Goal: Information Seeking & Learning: Learn about a topic

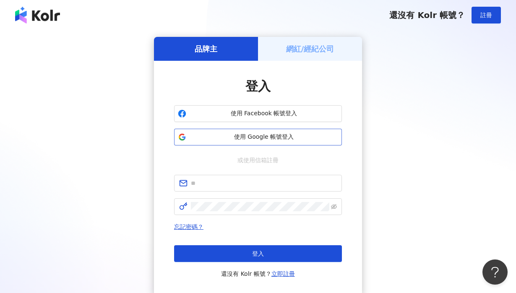
click at [227, 139] on span "使用 Google 帳號登入" at bounding box center [264, 137] width 149 height 8
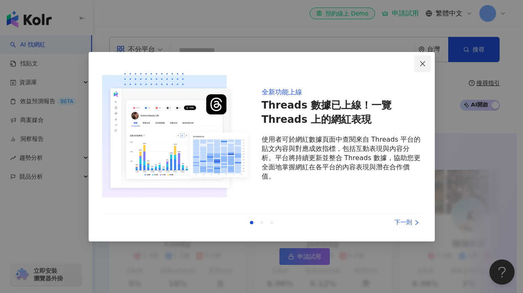
click at [421, 61] on icon "close" at bounding box center [422, 63] width 7 height 7
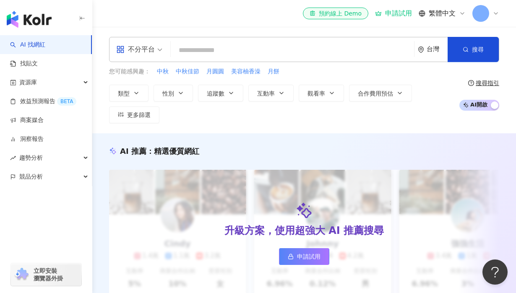
click at [340, 132] on div "不分平台 台灣 搜尋 您可能感興趣： 中秋 中秋佳節 月圓圓 美容柚香澡 月餅 類型 性別 追蹤數 互動率 觀看率 合作費用預估 更多篩選 搜尋指引 AI 開…" at bounding box center [304, 80] width 424 height 107
click at [195, 45] on input "search" at bounding box center [292, 50] width 237 height 16
click at [193, 45] on input "search" at bounding box center [292, 50] width 237 height 16
paste input "**********"
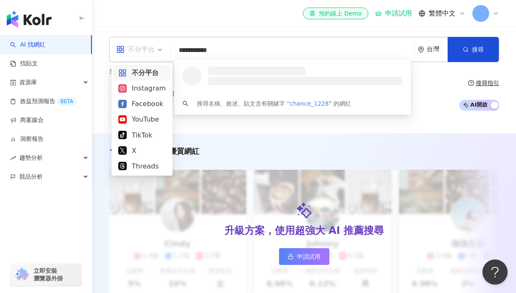
click at [158, 51] on span "不分平台" at bounding box center [139, 49] width 46 height 13
type input "**********"
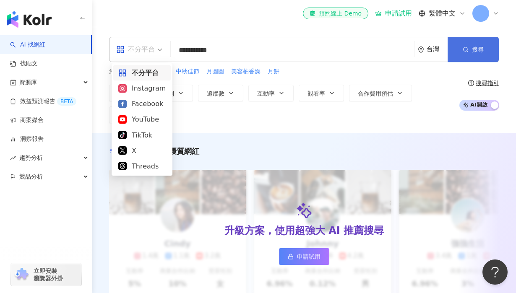
click at [468, 47] on icon "button" at bounding box center [466, 50] width 6 height 6
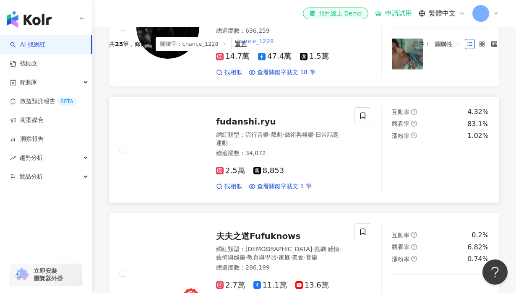
scroll to position [230, 0]
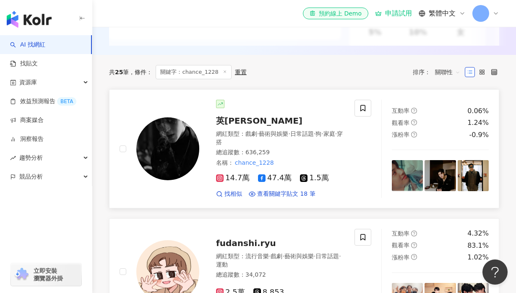
click at [243, 146] on div "網紅類型 ： 戲劇 · 藝術與娛樂 · 日常話題 · 狗 · 家庭 · 穿搭" at bounding box center [280, 138] width 128 height 16
click at [259, 165] on div "網紅類型 ： 戲劇 · 藝術與娛樂 · 日常話題 · 狗 · 家庭 · 穿搭 總追蹤數 ： 636,259 名稱 ： chance_1228" at bounding box center [280, 148] width 128 height 37
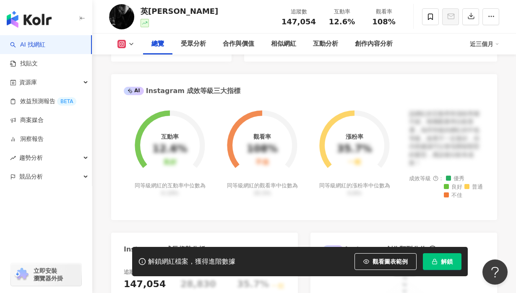
scroll to position [272, 0]
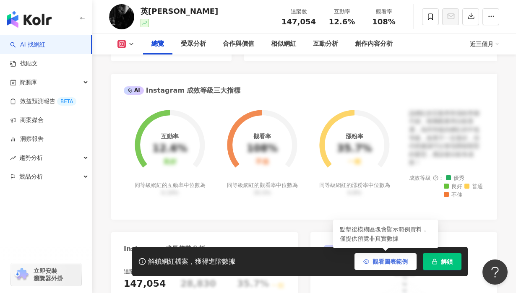
click at [392, 263] on span "觀看圖表範例" at bounding box center [390, 262] width 35 height 7
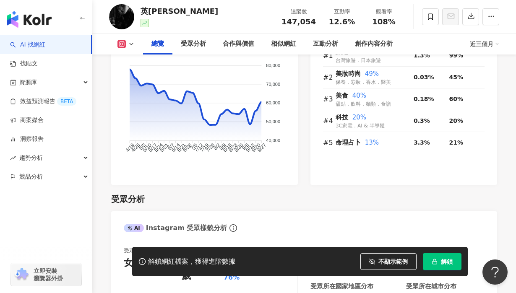
scroll to position [599, 0]
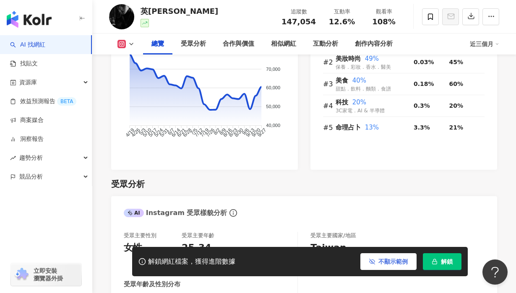
click at [398, 261] on span "不顯示範例" at bounding box center [393, 262] width 29 height 7
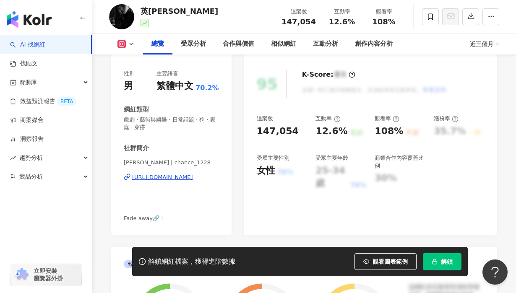
scroll to position [98, 0]
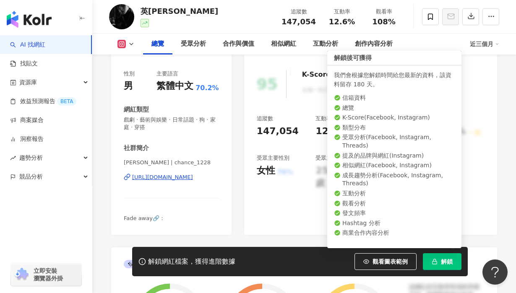
click at [436, 258] on button "解鎖" at bounding box center [442, 261] width 39 height 17
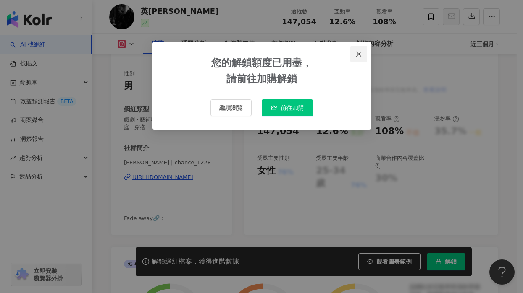
click at [357, 53] on icon "close" at bounding box center [358, 54] width 7 height 7
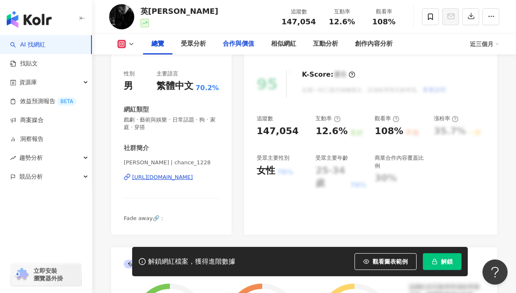
click at [237, 42] on div "合作與價值" at bounding box center [238, 44] width 31 height 10
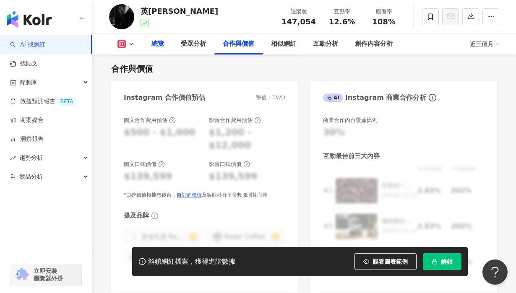
click at [158, 41] on div "總覽" at bounding box center [158, 44] width 13 height 10
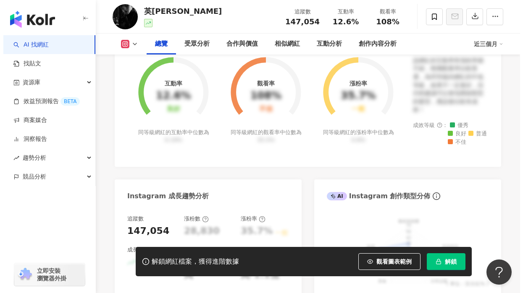
scroll to position [266, 0]
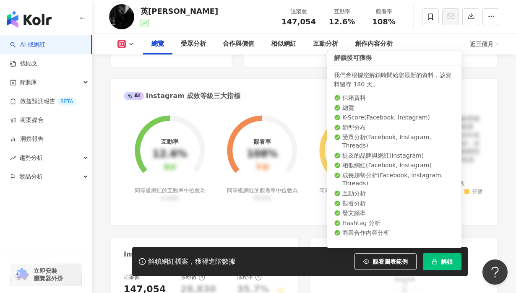
click at [439, 262] on button "解鎖" at bounding box center [442, 261] width 39 height 17
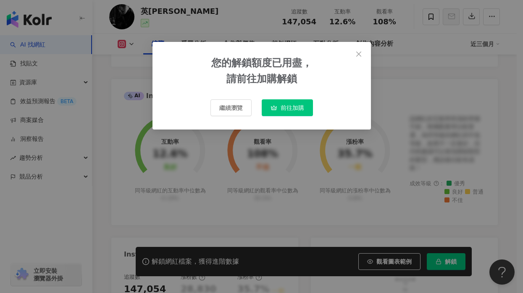
click at [289, 100] on button "前往加購" at bounding box center [286, 107] width 51 height 17
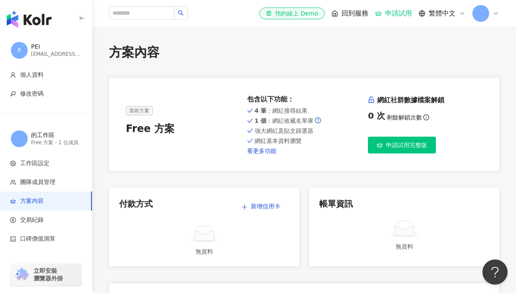
click at [261, 154] on link "看更多功能" at bounding box center [304, 151] width 115 height 7
click at [262, 150] on link "看更多功能" at bounding box center [304, 151] width 115 height 7
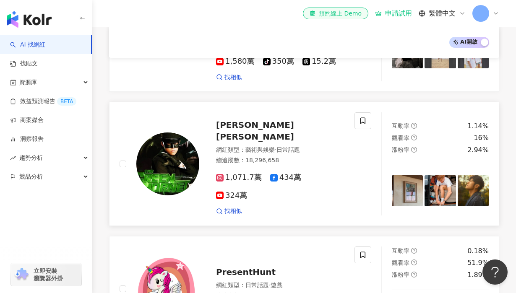
scroll to position [318, 0]
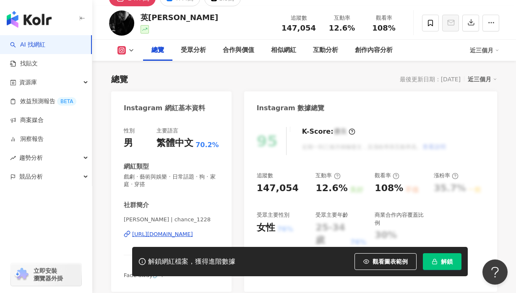
scroll to position [41, 0]
drag, startPoint x: 125, startPoint y: 166, endPoint x: 163, endPoint y: 192, distance: 45.9
click at [163, 192] on div "性別 男 主要語言 繁體中文 70.2% 網紅類型 戲劇 · 藝術與娛樂 · 日常話題 · 狗 · 家庭 · 穿搭 社群簡介 Chance 成晞 | chan…" at bounding box center [171, 203] width 95 height 152
copy div "網紅類型 戲劇 · 藝術與娛樂 · 日常話題 · 狗 · 家庭 · 穿搭"
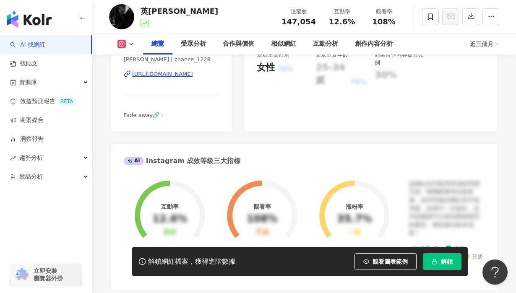
scroll to position [0, 0]
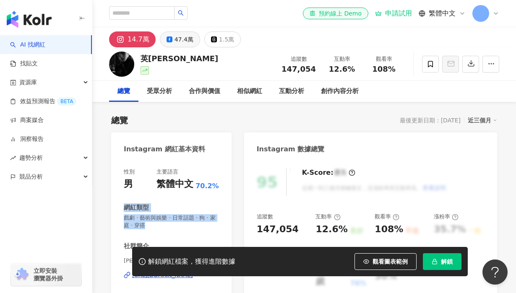
click at [183, 35] on div "47.4萬" at bounding box center [184, 40] width 19 height 12
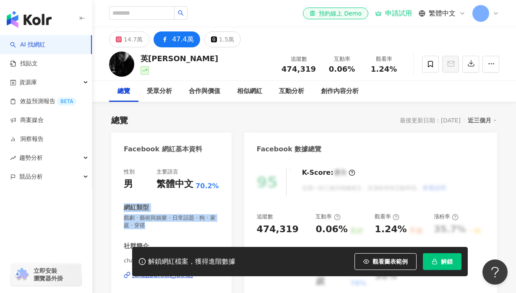
click at [182, 39] on div "47.4萬" at bounding box center [183, 40] width 22 height 12
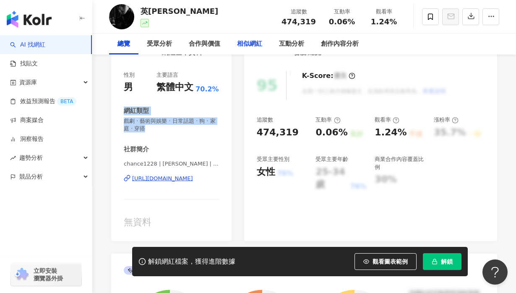
scroll to position [153, 0]
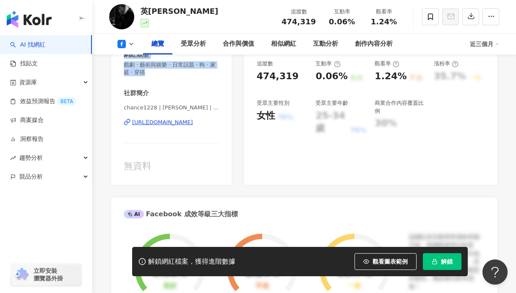
click at [169, 125] on div "https://www.facebook.com/669235529872895" at bounding box center [162, 123] width 61 height 8
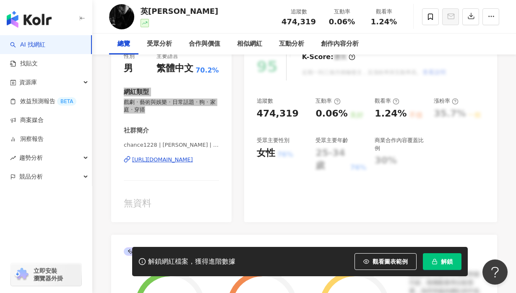
scroll to position [0, 0]
